Goal: Task Accomplishment & Management: Manage account settings

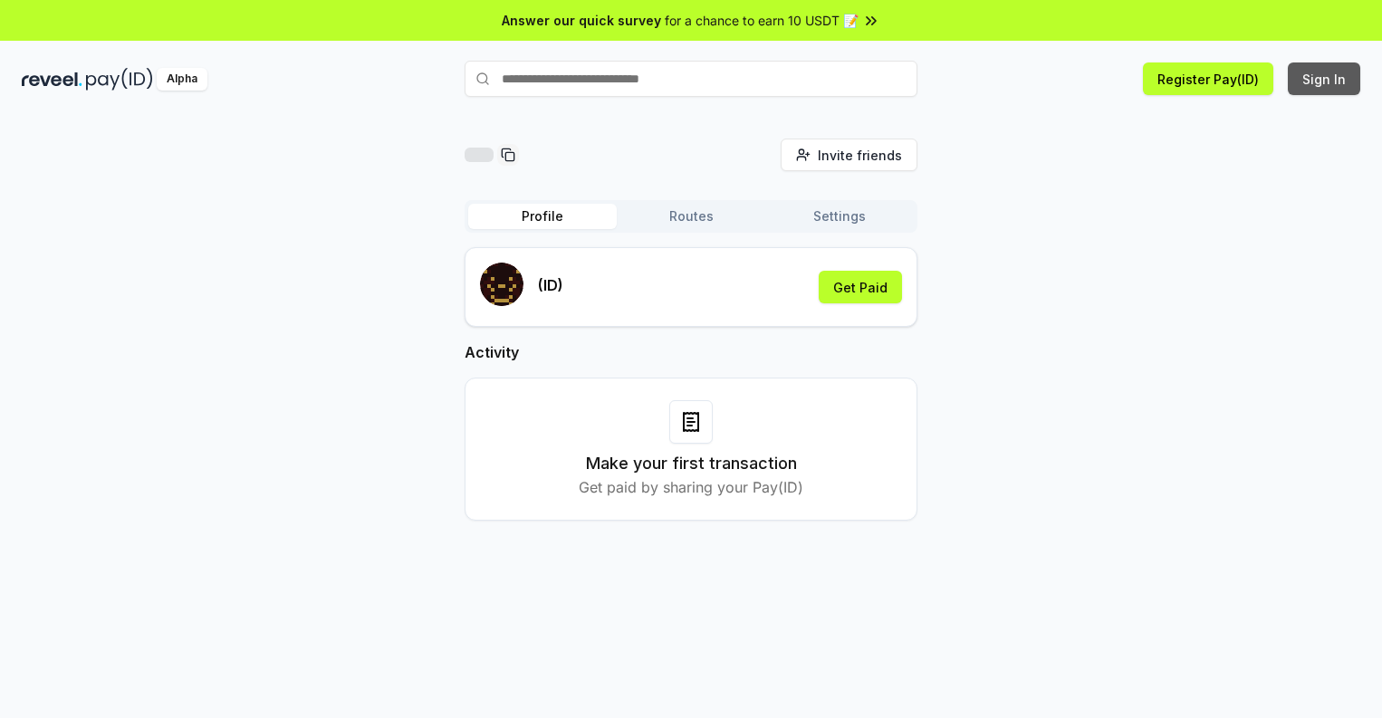
click at [1325, 79] on button "Sign In" at bounding box center [1324, 78] width 72 height 33
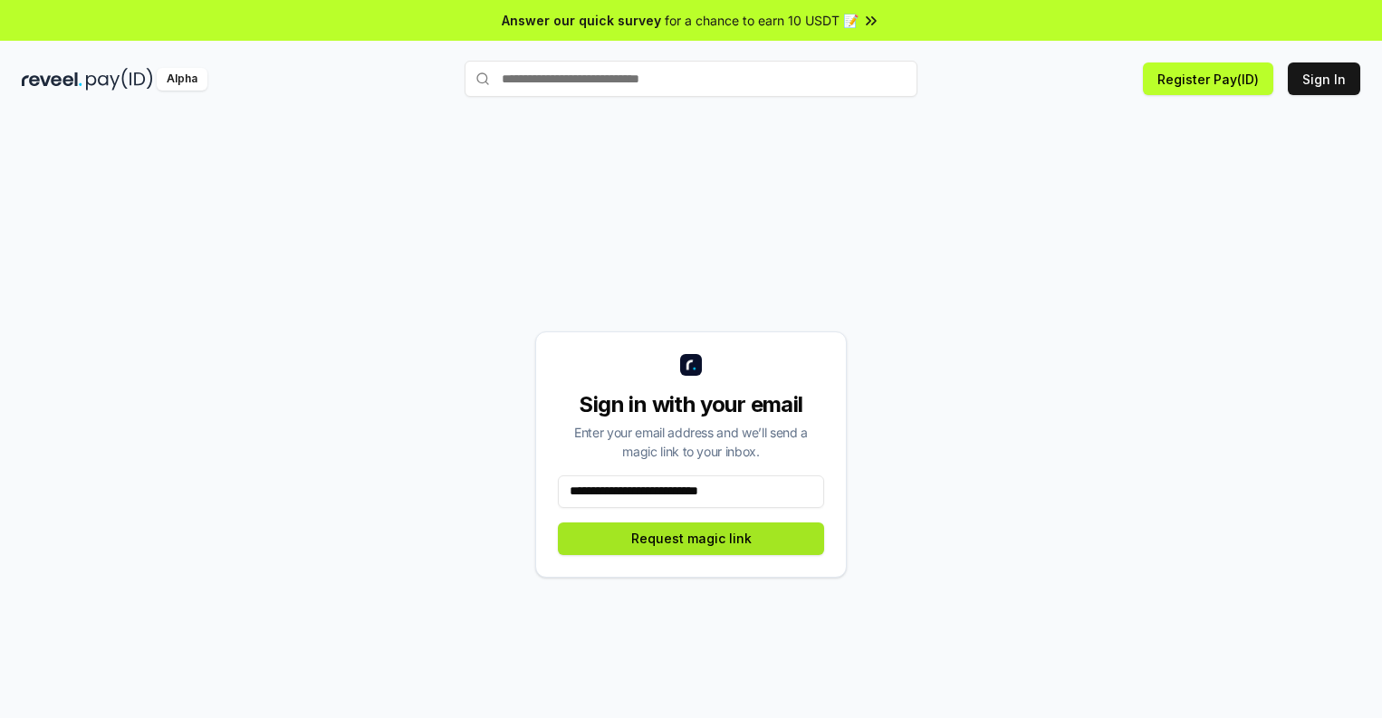
type input "**********"
click at [691, 538] on button "Request magic link" at bounding box center [691, 539] width 266 height 33
